Goal: Information Seeking & Learning: Learn about a topic

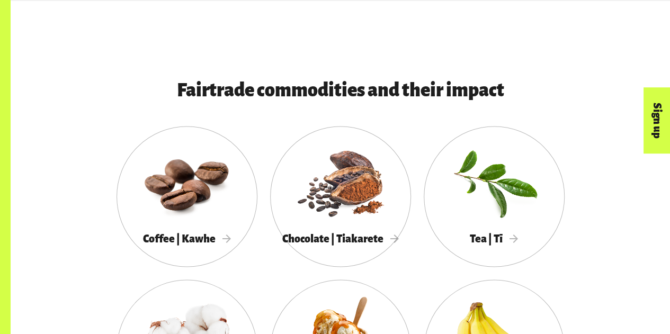
scroll to position [847, 0]
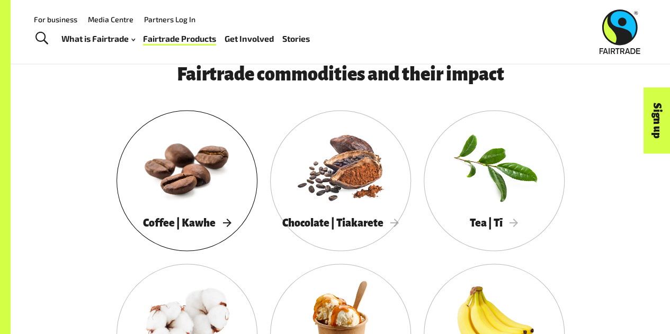
click at [193, 173] on div at bounding box center [186, 166] width 141 height 92
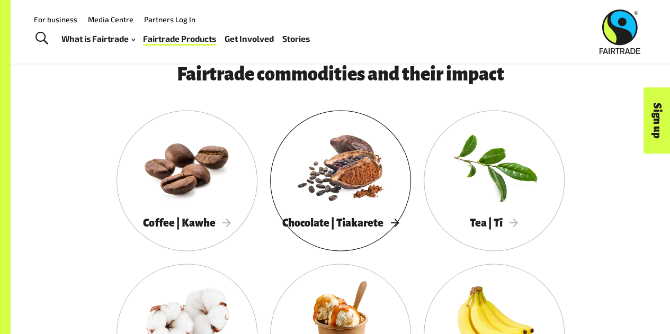
click at [370, 186] on div at bounding box center [340, 166] width 141 height 92
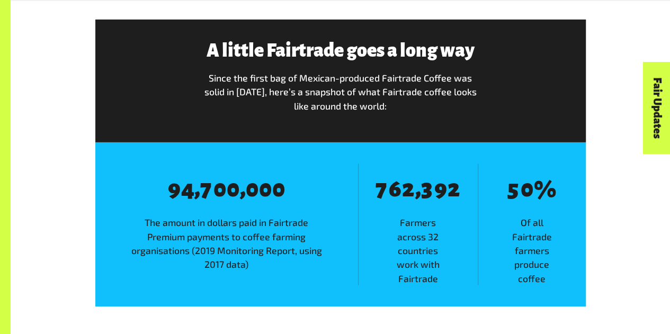
scroll to position [1747, 0]
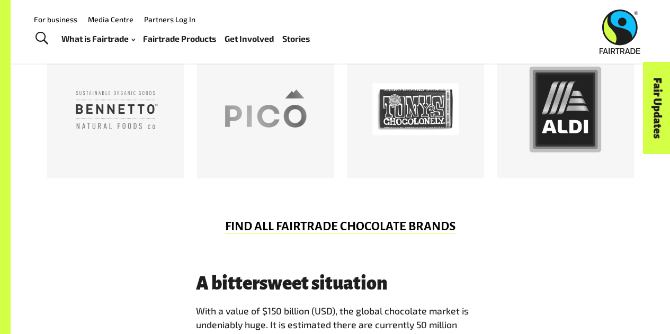
scroll to position [582, 0]
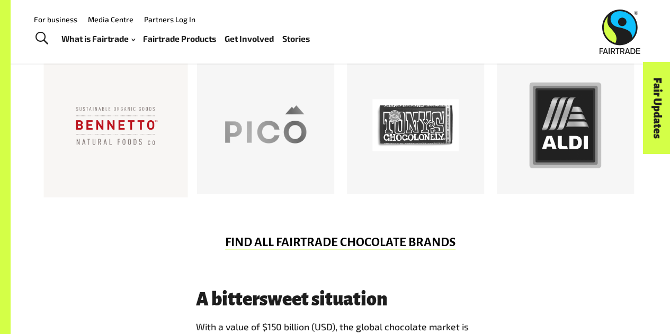
click at [125, 123] on div at bounding box center [116, 125] width 86 height 86
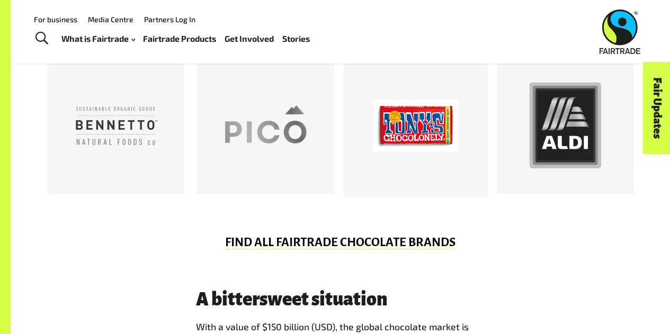
click at [406, 125] on div at bounding box center [415, 125] width 86 height 86
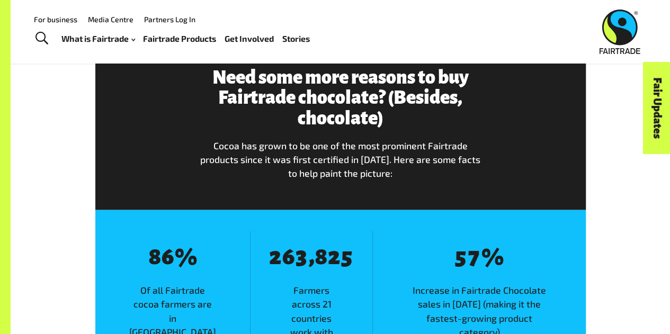
scroll to position [1164, 0]
